Goal: Information Seeking & Learning: Learn about a topic

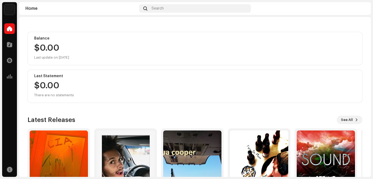
scroll to position [82, 0]
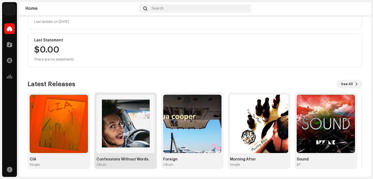
click at [140, 111] on img at bounding box center [125, 124] width 58 height 58
click at [135, 115] on img at bounding box center [125, 124] width 58 height 58
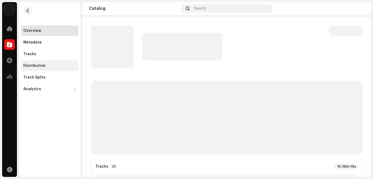
click at [39, 66] on div "Distribution" at bounding box center [34, 66] width 22 height 4
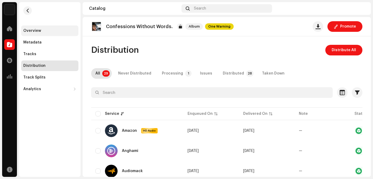
click at [30, 32] on div "Overview" at bounding box center [32, 31] width 18 height 4
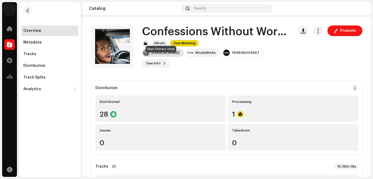
click at [165, 55] on div "[PERSON_NAME]" at bounding box center [165, 53] width 28 height 4
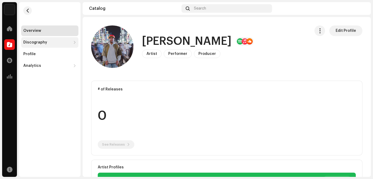
click at [60, 43] on div "Discography" at bounding box center [47, 42] width 48 height 4
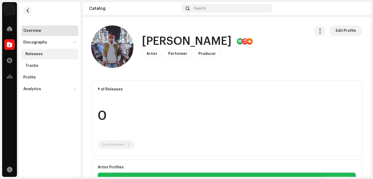
click at [49, 53] on div "Releases" at bounding box center [50, 54] width 51 height 4
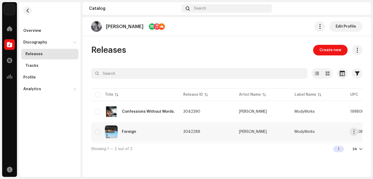
click at [122, 130] on div "Foreign" at bounding box center [134, 131] width 79 height 13
